Goal: Information Seeking & Learning: Learn about a topic

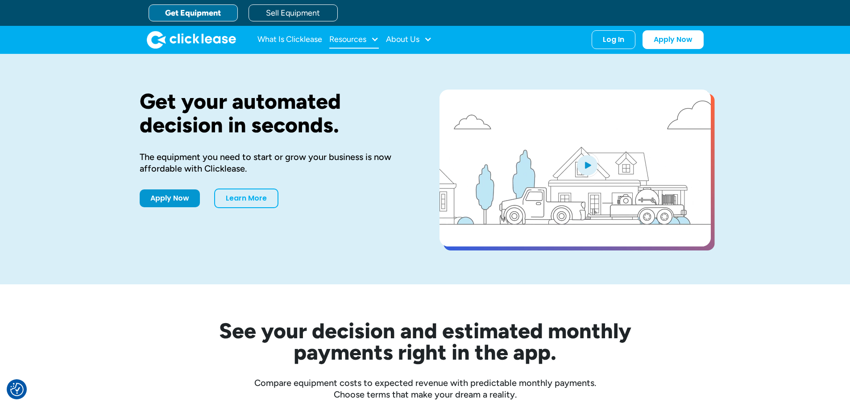
click at [370, 42] on div "Resources" at bounding box center [354, 40] width 50 height 18
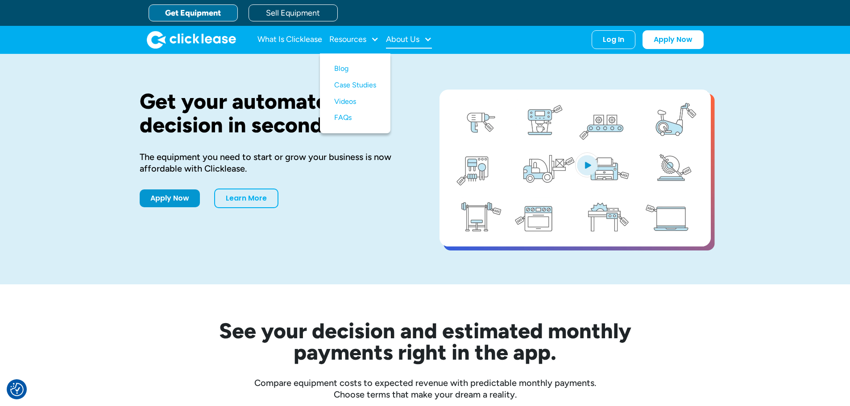
click at [423, 41] on div "About Us" at bounding box center [409, 40] width 46 height 18
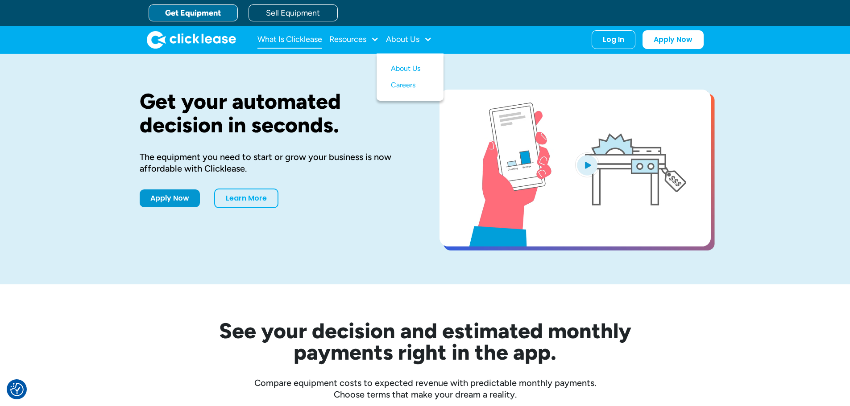
click at [310, 41] on link "What Is Clicklease" at bounding box center [289, 40] width 65 height 18
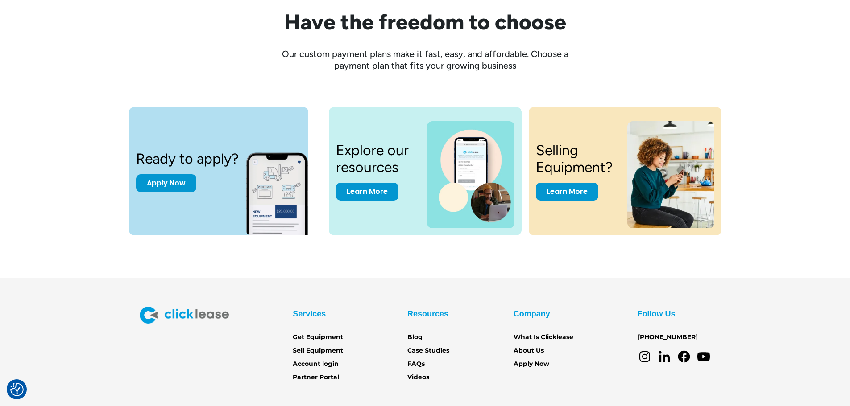
scroll to position [1207, 0]
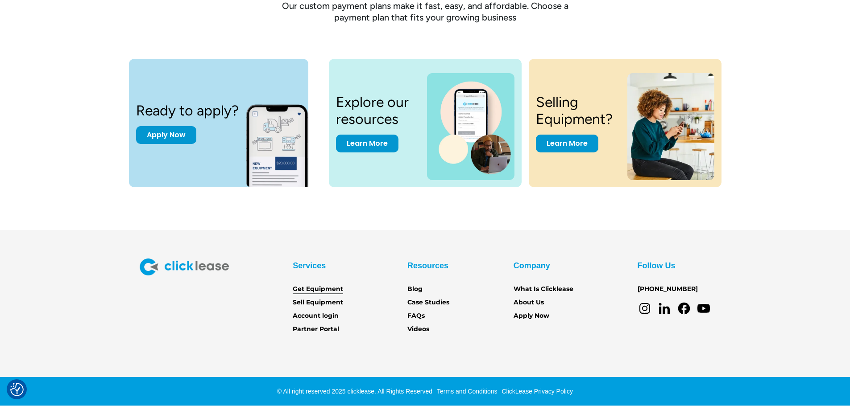
click at [302, 290] on link "Get Equipment" at bounding box center [318, 290] width 50 height 10
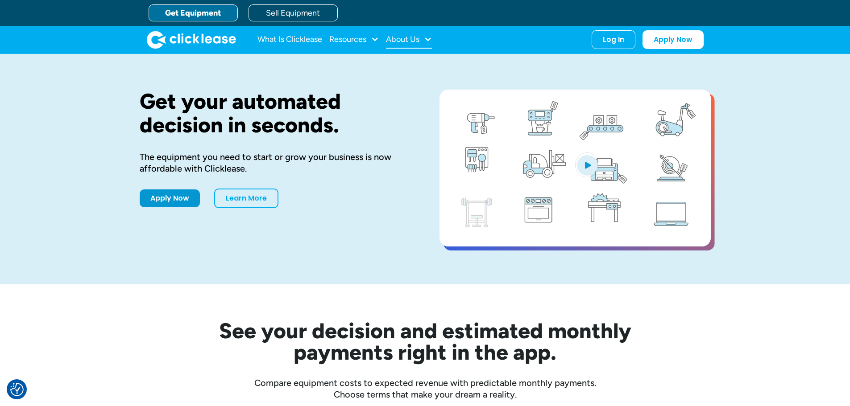
click at [412, 39] on div "About Us" at bounding box center [402, 39] width 33 height 0
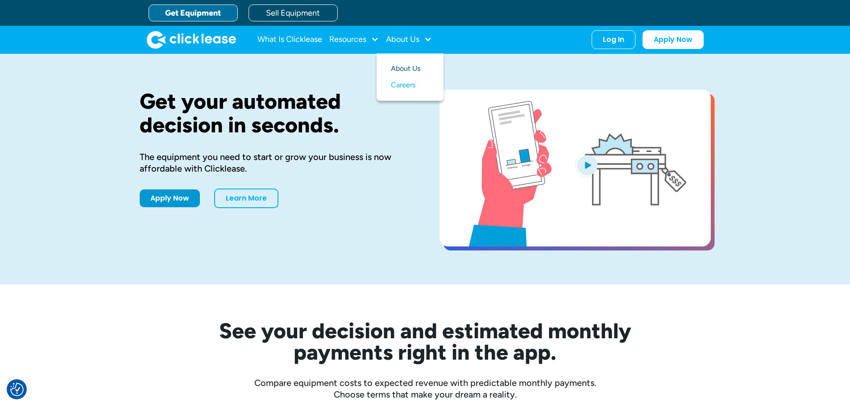
click at [401, 73] on link "About Us" at bounding box center [410, 69] width 38 height 17
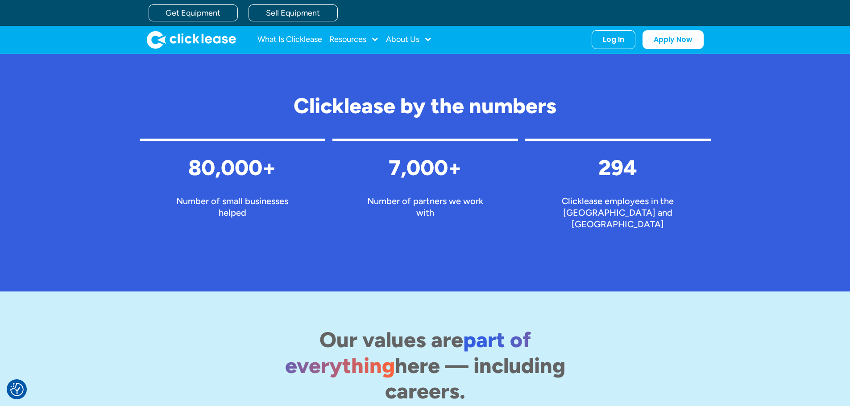
scroll to position [853, 0]
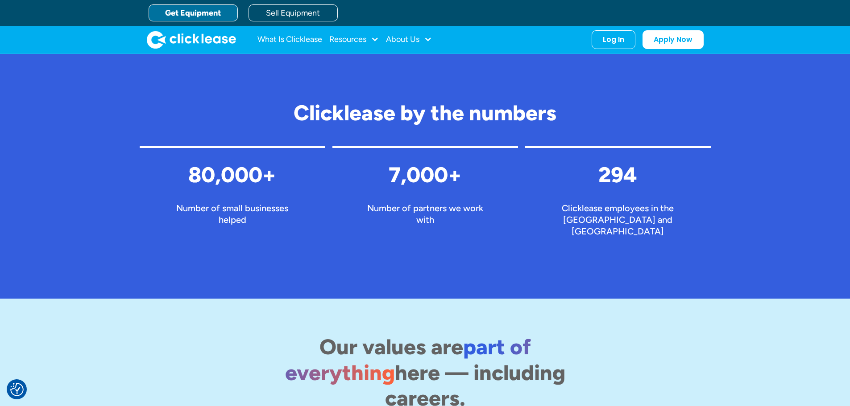
click at [221, 11] on link "Get Equipment" at bounding box center [193, 12] width 89 height 17
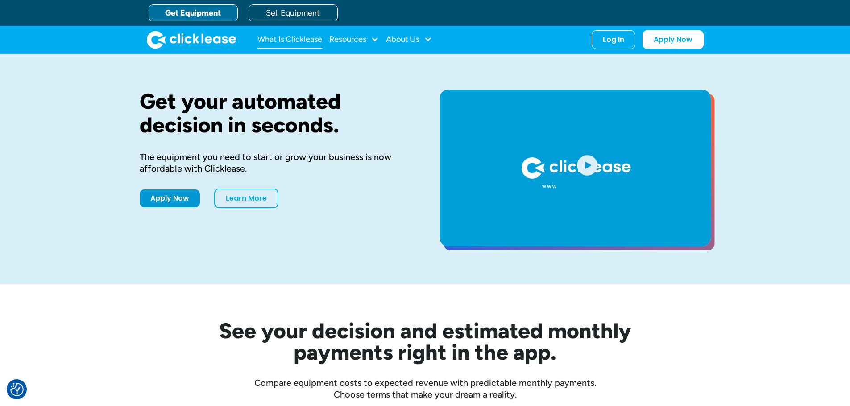
click at [285, 38] on link "What Is Clicklease" at bounding box center [289, 40] width 65 height 18
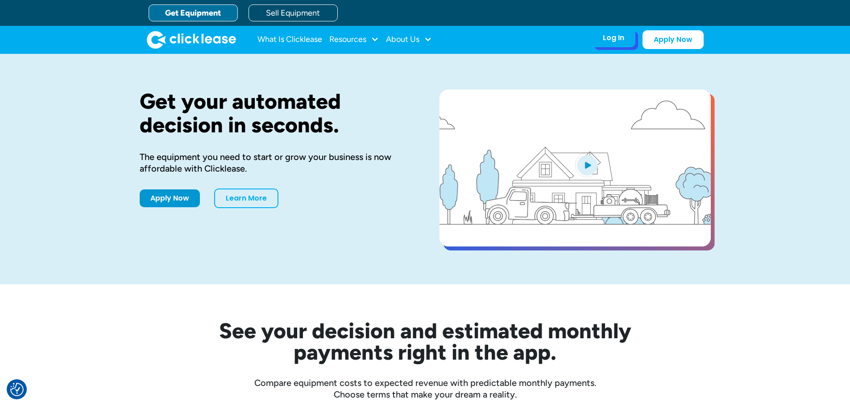
click at [616, 40] on div "Log In" at bounding box center [613, 37] width 21 height 9
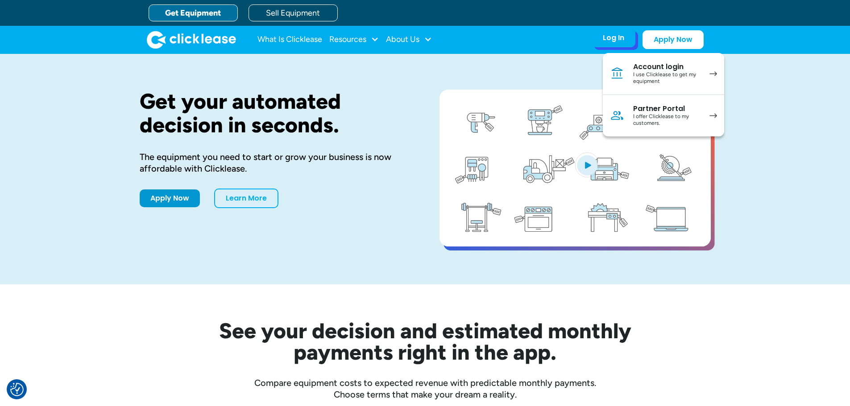
click at [642, 120] on div "I offer Clicklease to my customers." at bounding box center [666, 120] width 67 height 14
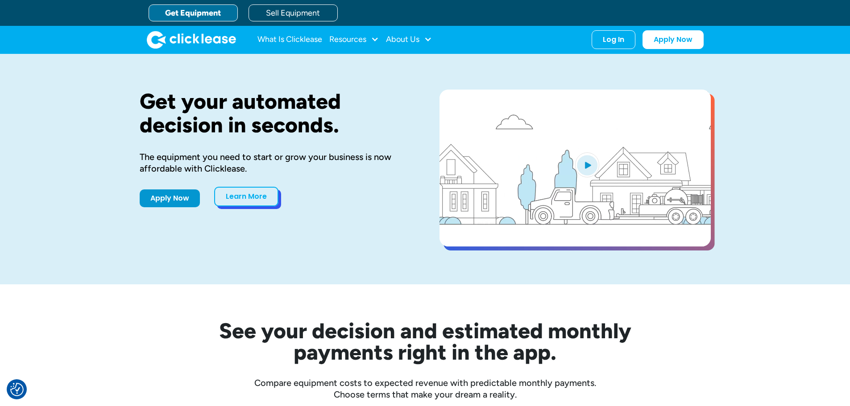
click at [247, 194] on link "Learn More" at bounding box center [246, 197] width 64 height 20
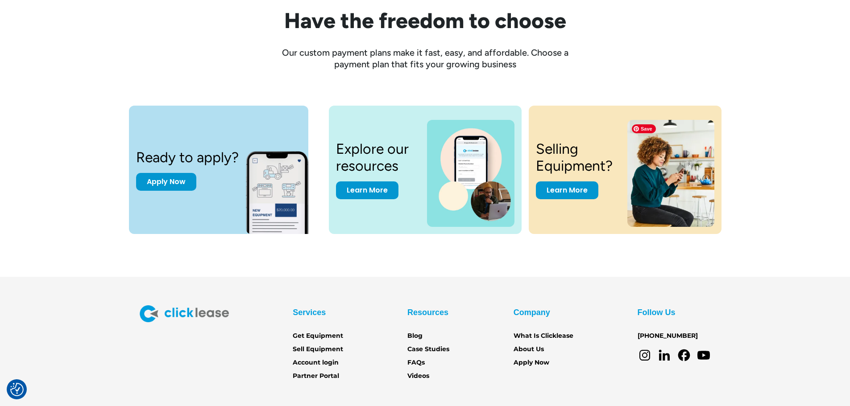
scroll to position [1205, 0]
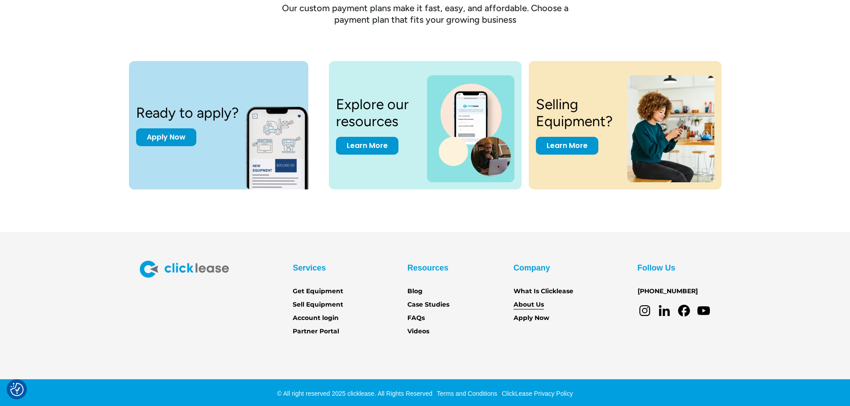
click at [523, 306] on link "About Us" at bounding box center [529, 305] width 30 height 10
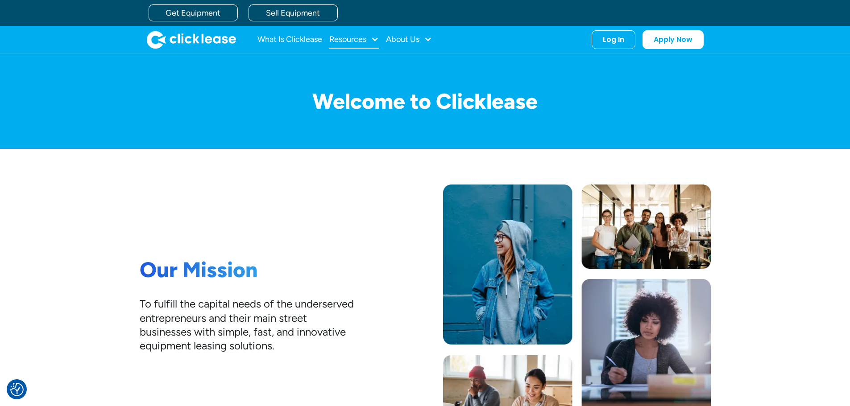
click at [377, 40] on div at bounding box center [375, 39] width 8 height 8
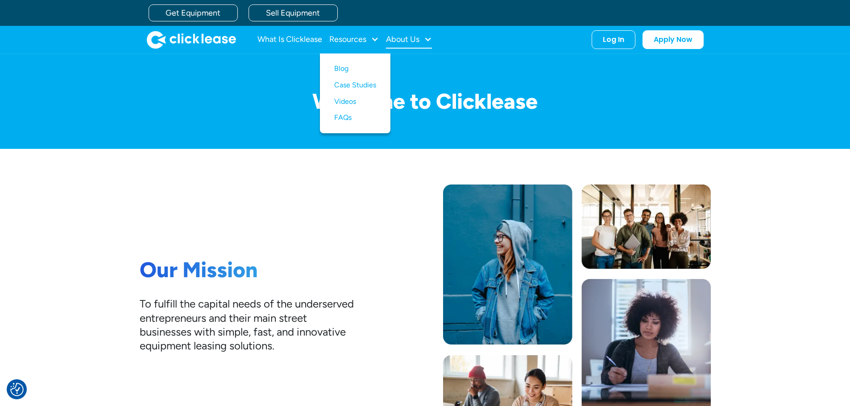
click at [423, 39] on div "About Us" at bounding box center [409, 40] width 46 height 18
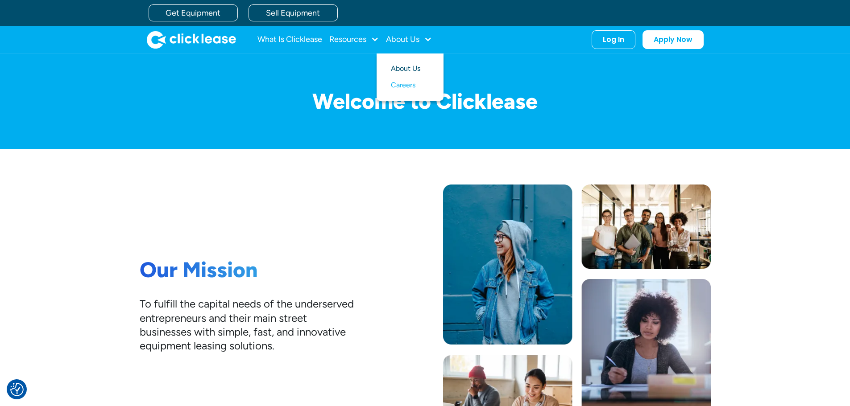
click at [415, 71] on link "About Us" at bounding box center [410, 69] width 38 height 17
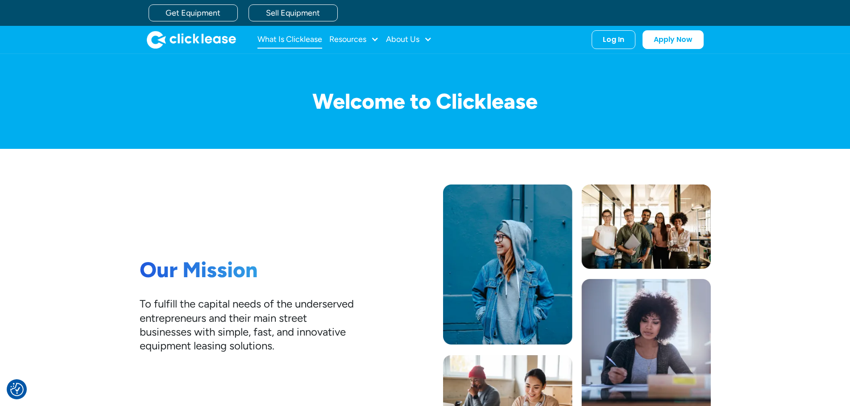
click at [279, 33] on link "What Is Clicklease" at bounding box center [289, 40] width 65 height 18
